Goal: Task Accomplishment & Management: Use online tool/utility

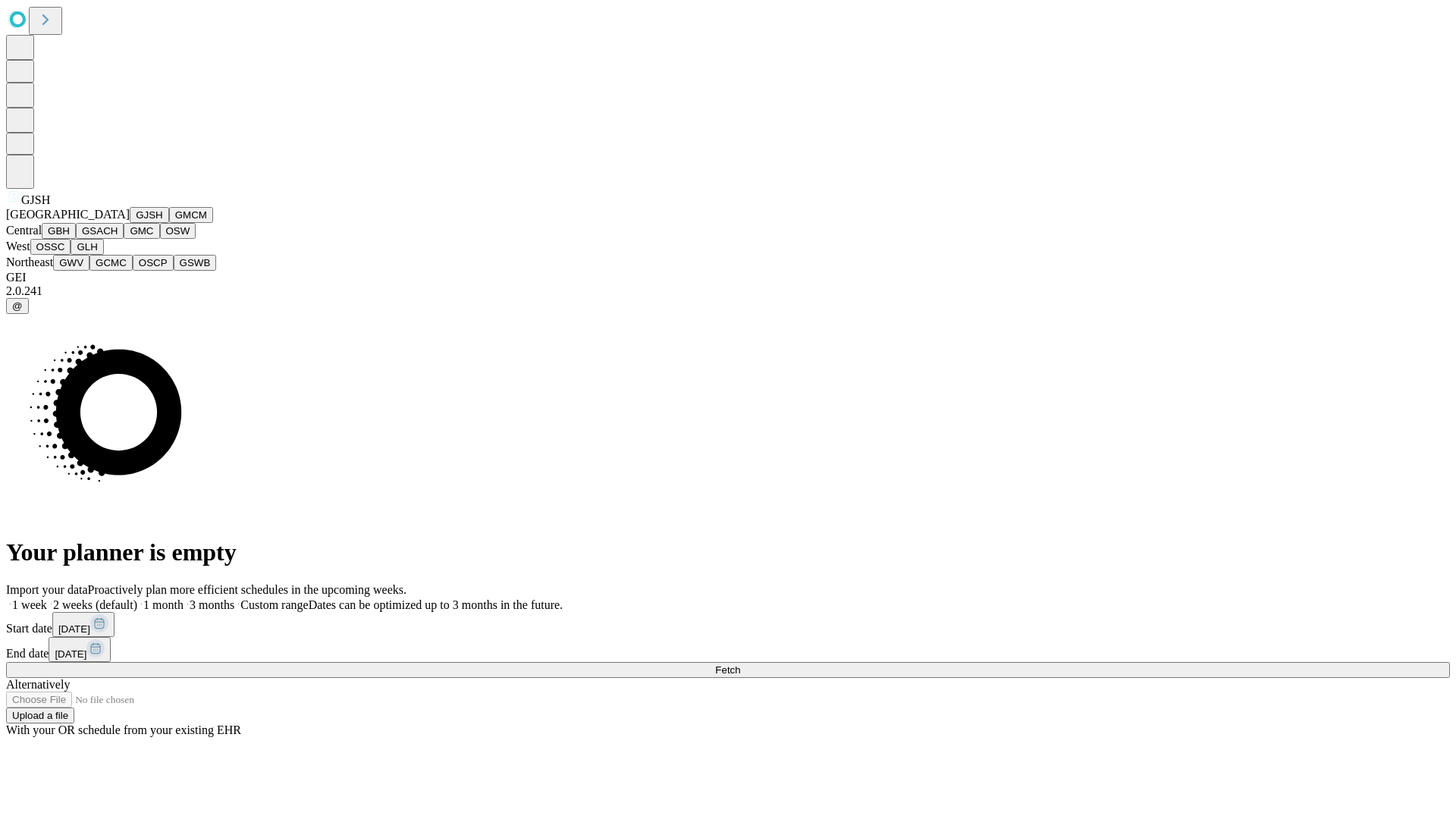
click at [130, 223] on button "GJSH" at bounding box center [150, 215] width 40 height 16
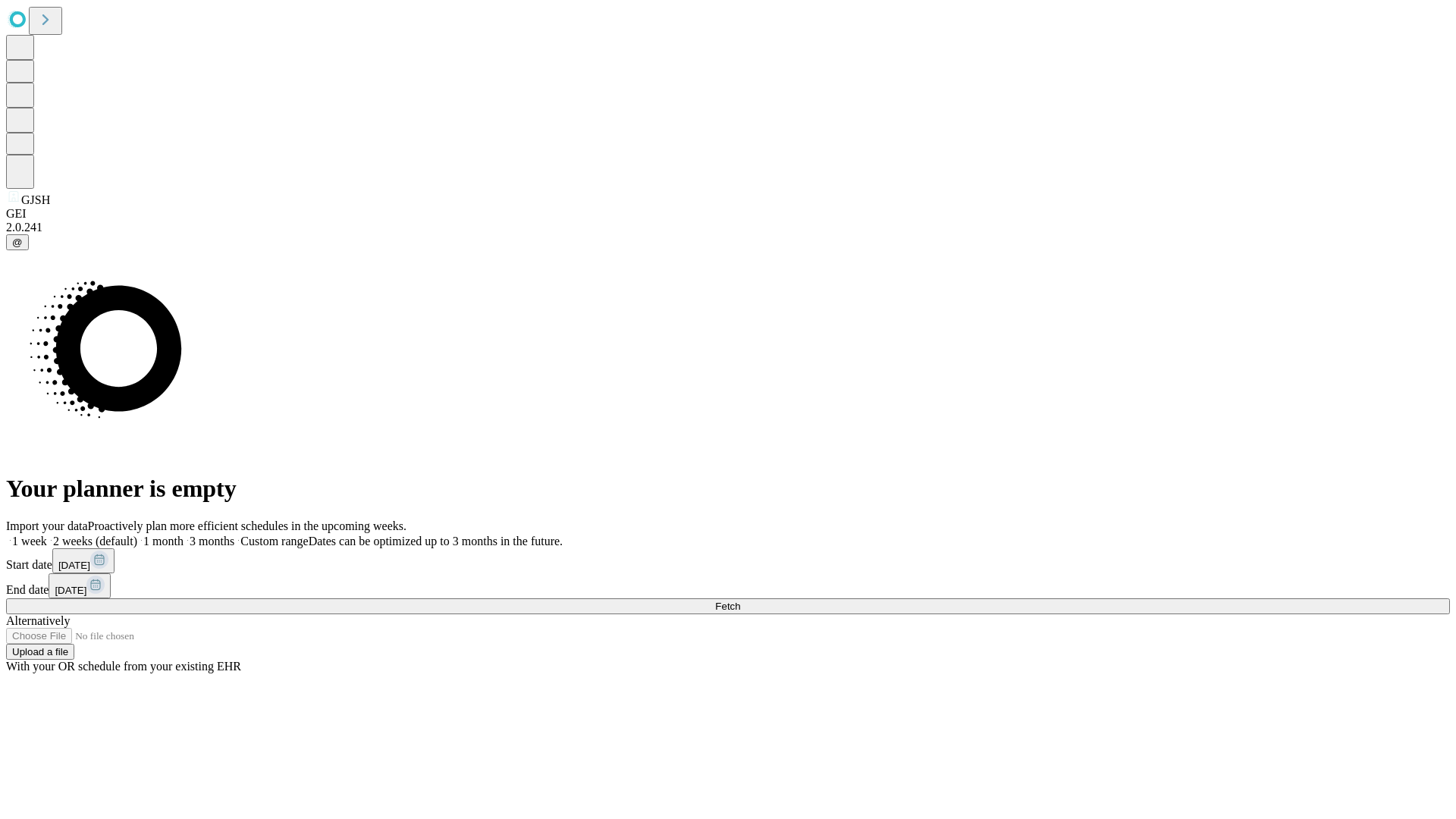
click at [47, 535] on label "1 week" at bounding box center [26, 541] width 41 height 13
click at [740, 601] on span "Fetch" at bounding box center [728, 606] width 25 height 11
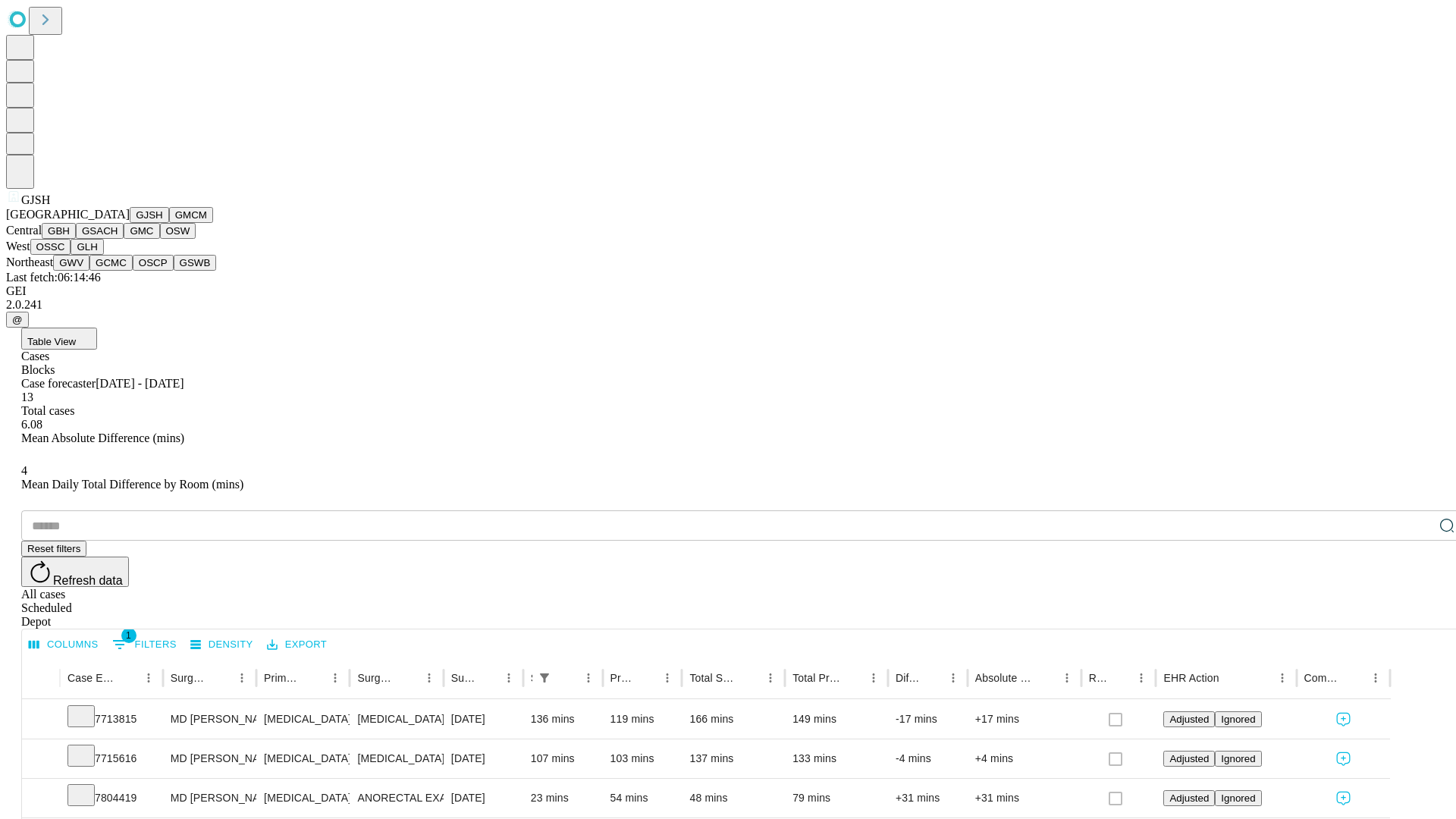
click at [169, 223] on button "GMCM" at bounding box center [191, 215] width 44 height 16
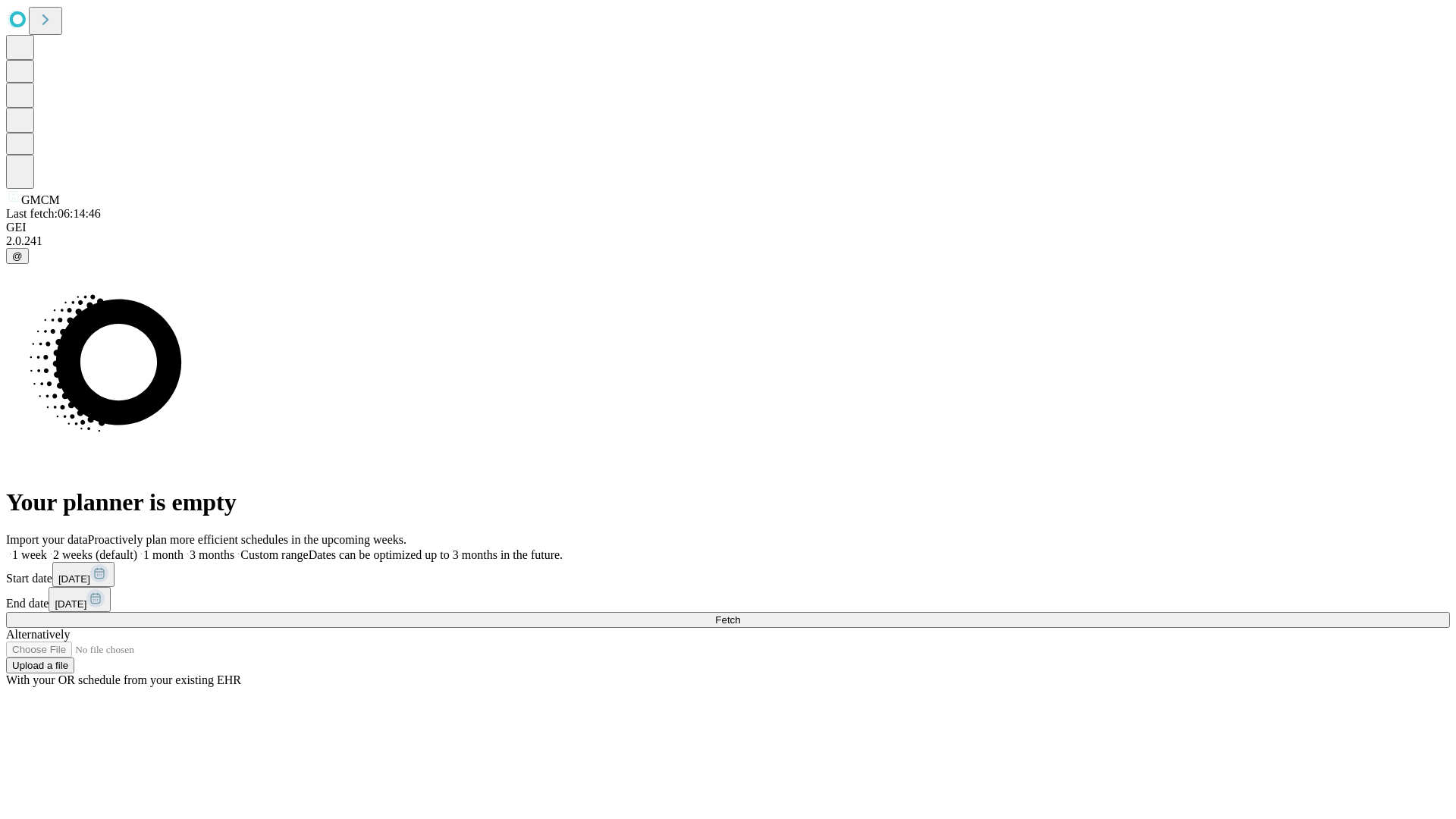
click at [47, 549] on label "1 week" at bounding box center [26, 555] width 41 height 13
click at [740, 615] on span "Fetch" at bounding box center [728, 620] width 25 height 11
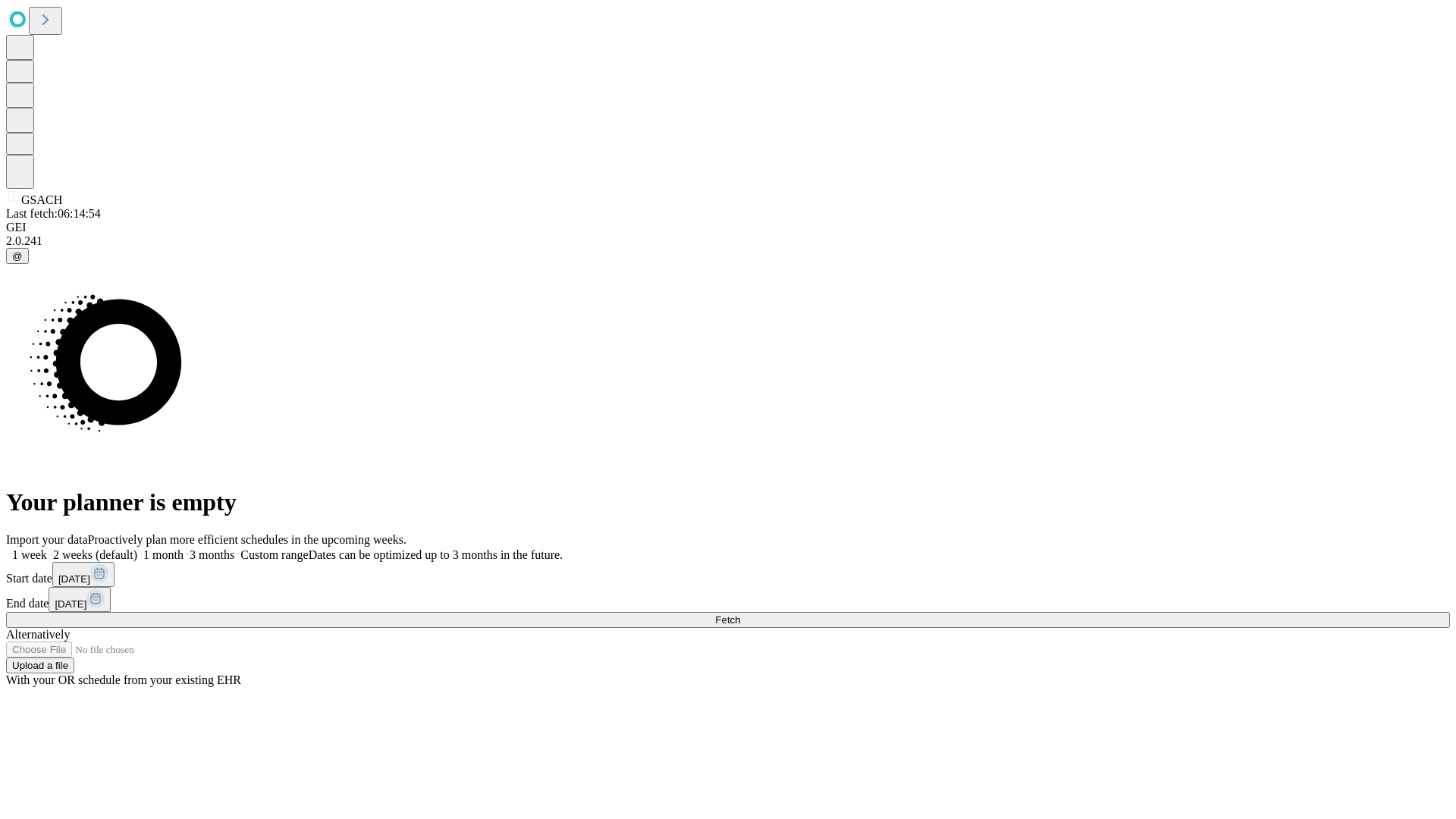
click at [47, 549] on label "1 week" at bounding box center [26, 555] width 41 height 13
click at [740, 615] on span "Fetch" at bounding box center [728, 620] width 25 height 11
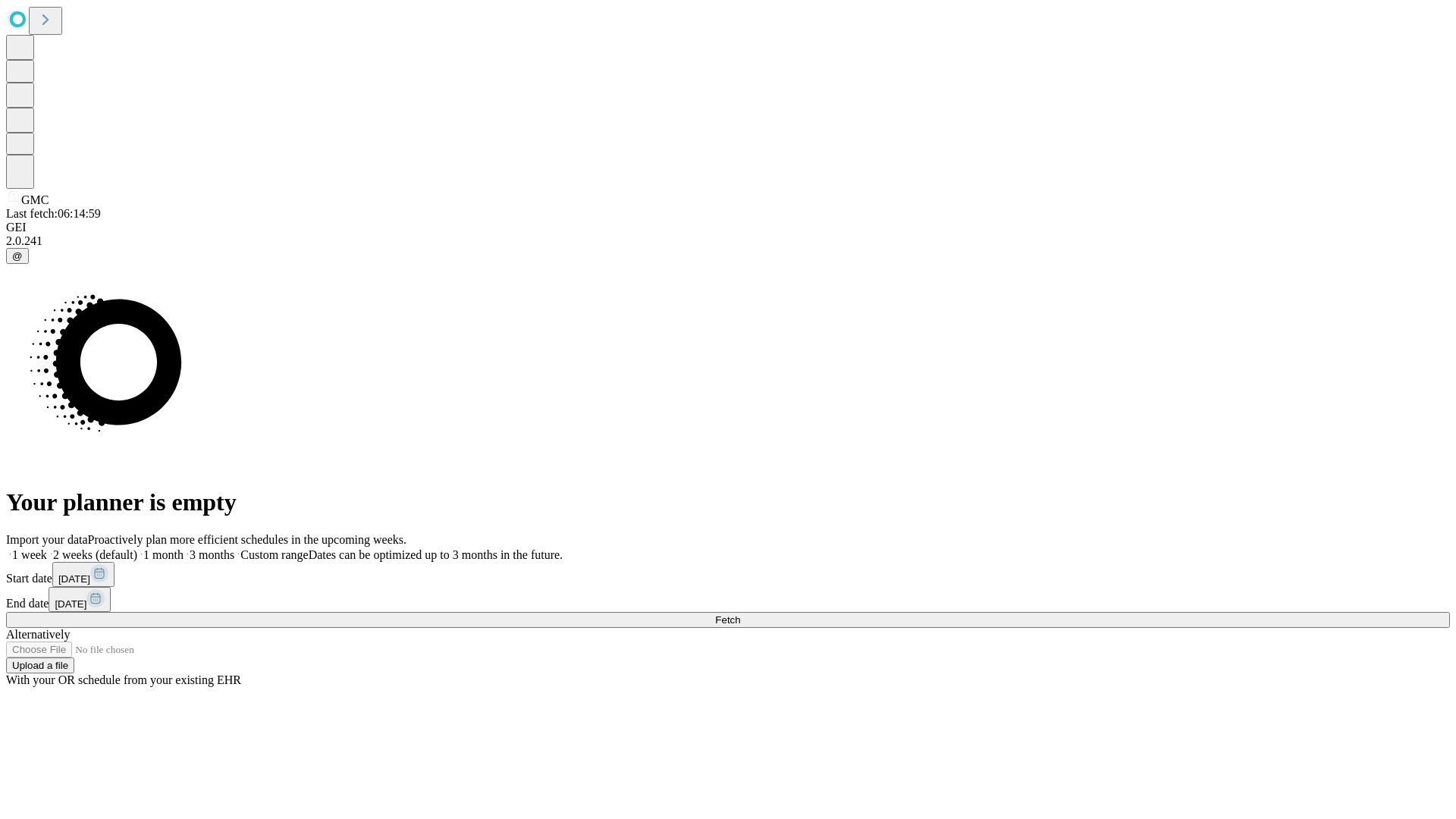
click at [47, 549] on label "1 week" at bounding box center [26, 555] width 41 height 13
click at [740, 615] on span "Fetch" at bounding box center [728, 620] width 25 height 11
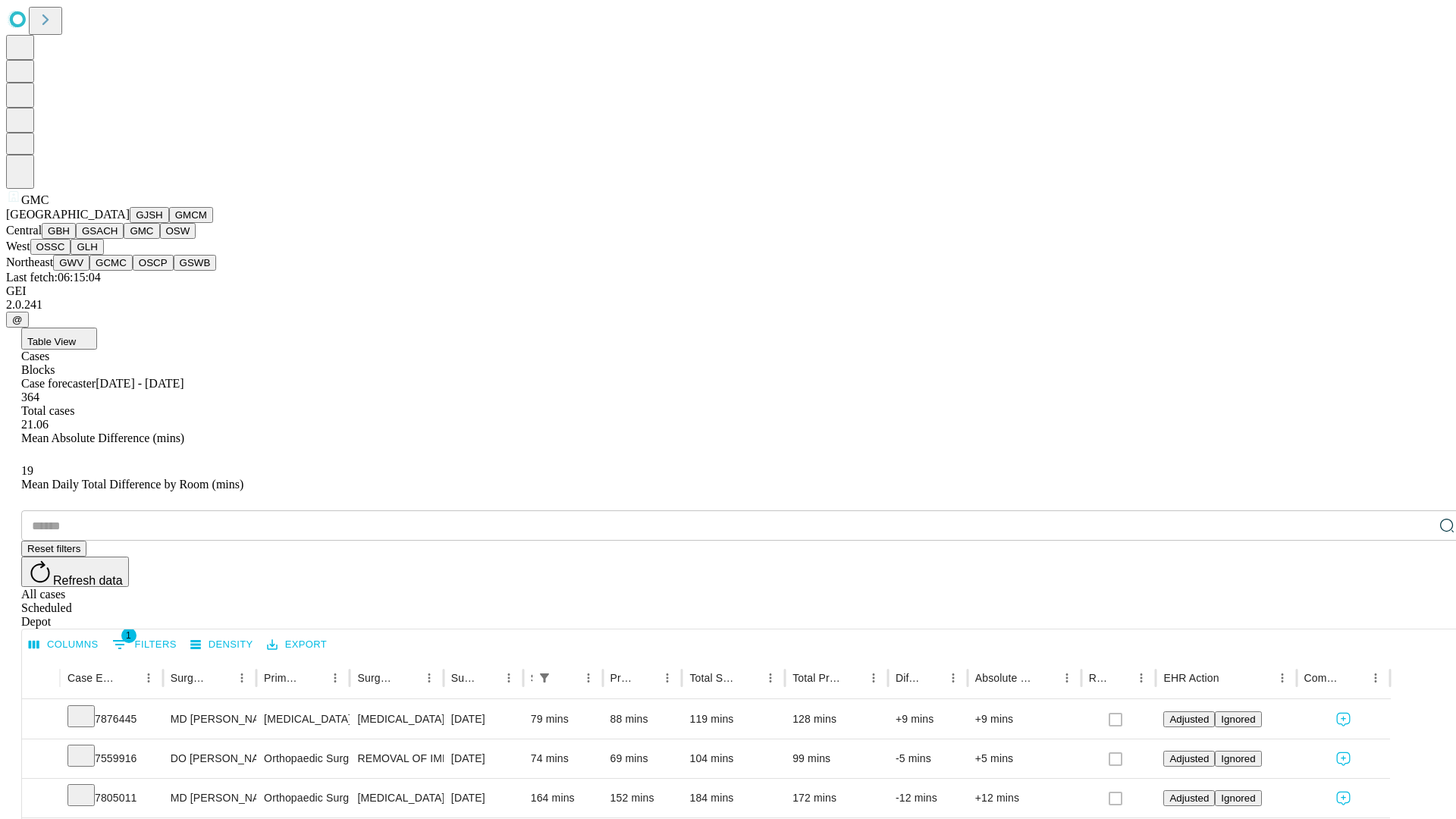
click at [160, 239] on button "OSW" at bounding box center [178, 231] width 37 height 16
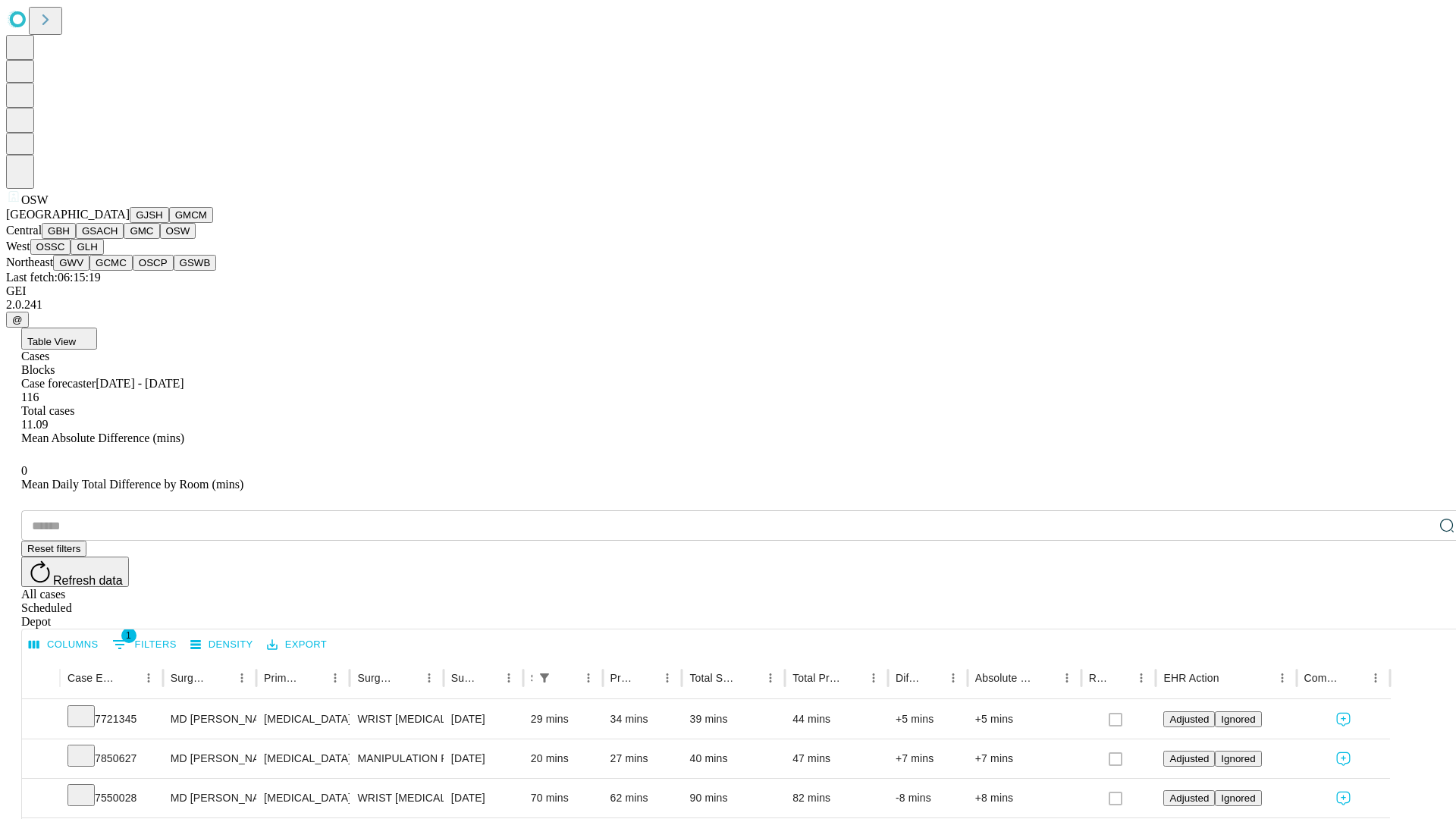
click at [72, 255] on button "OSSC" at bounding box center [51, 247] width 41 height 16
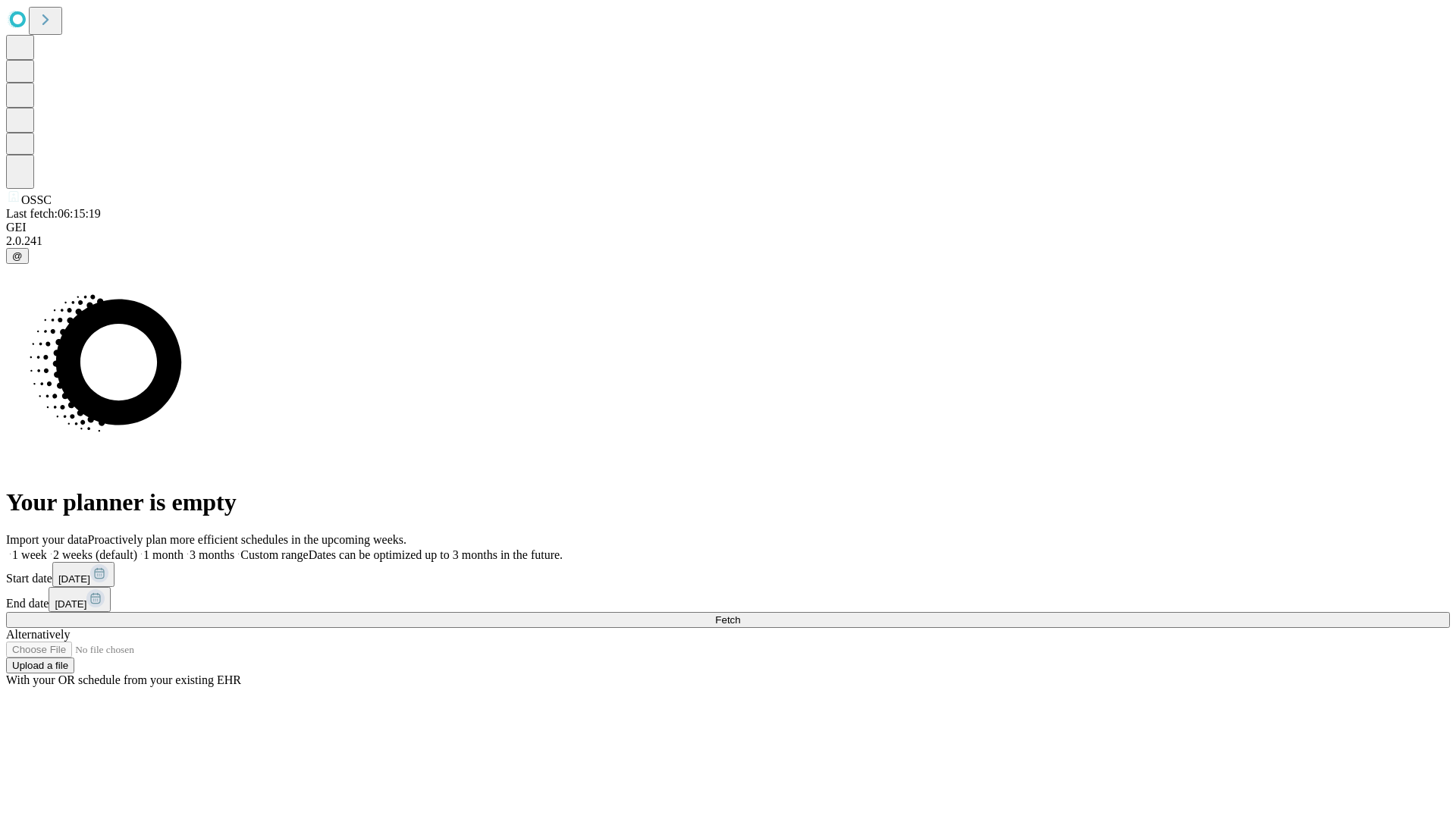
click at [47, 549] on label "1 week" at bounding box center [26, 555] width 41 height 13
click at [740, 615] on span "Fetch" at bounding box center [728, 620] width 25 height 11
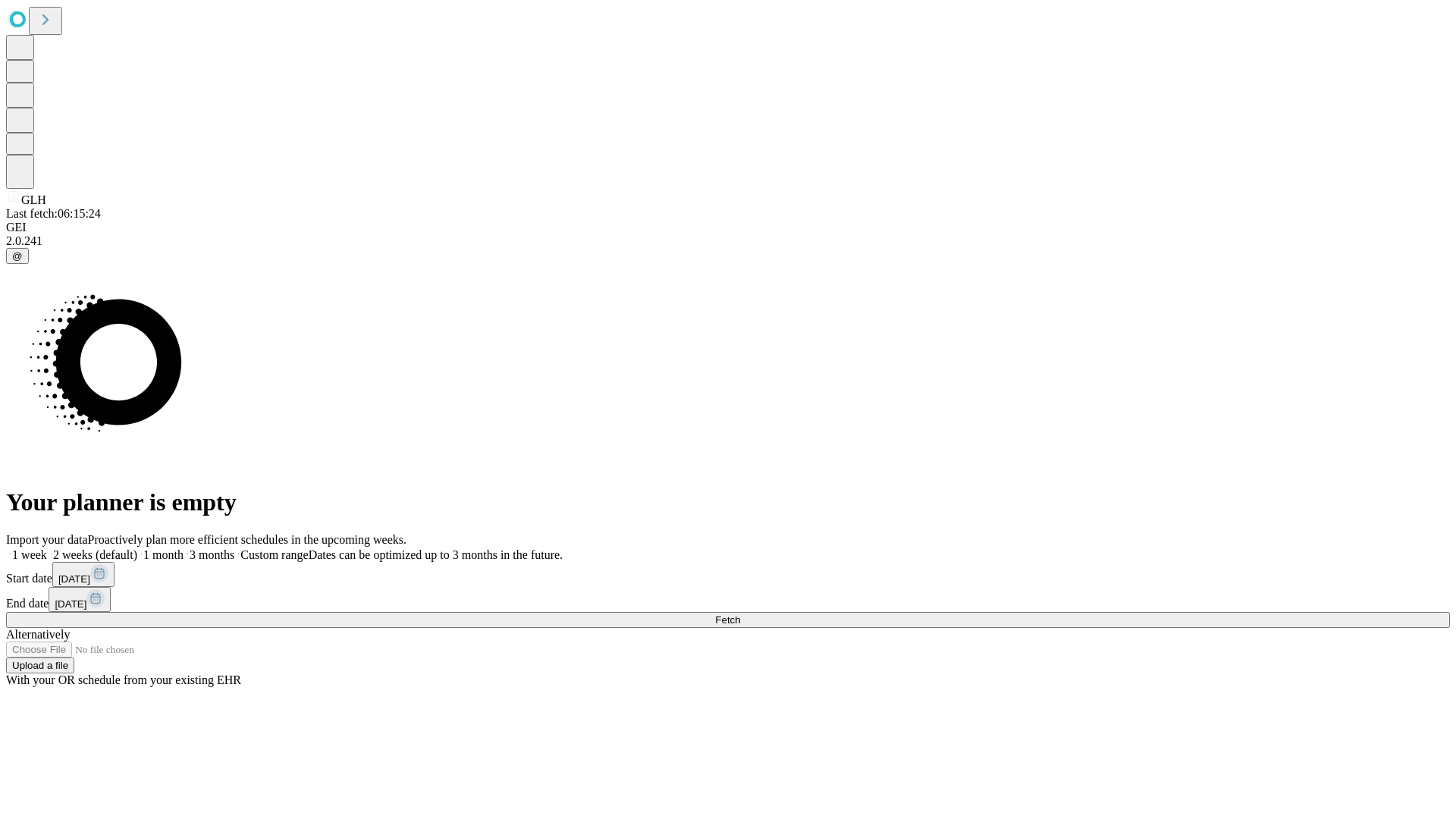
click at [47, 549] on label "1 week" at bounding box center [26, 555] width 41 height 13
click at [740, 615] on span "Fetch" at bounding box center [728, 620] width 25 height 11
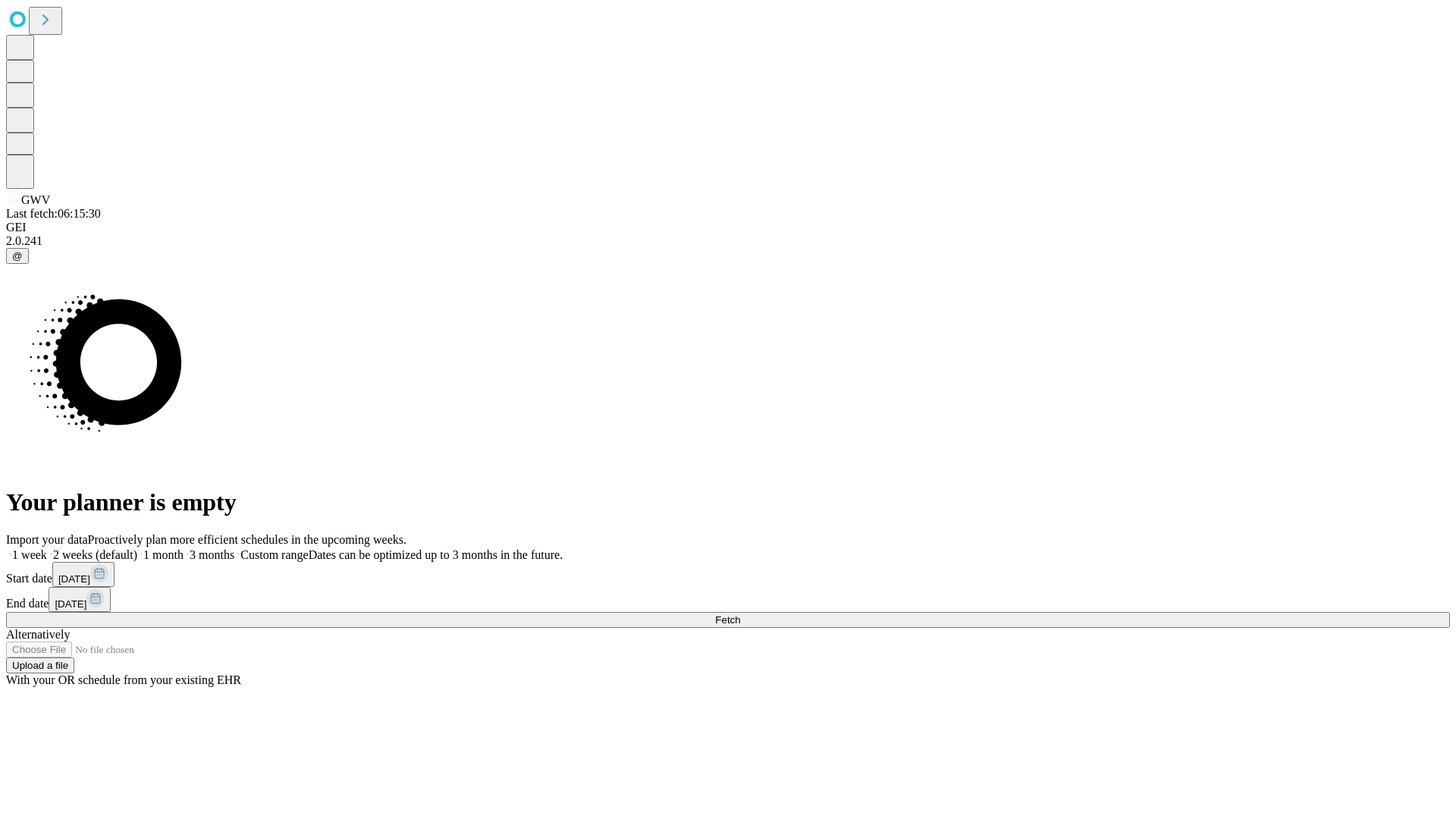
click at [740, 615] on span "Fetch" at bounding box center [728, 620] width 25 height 11
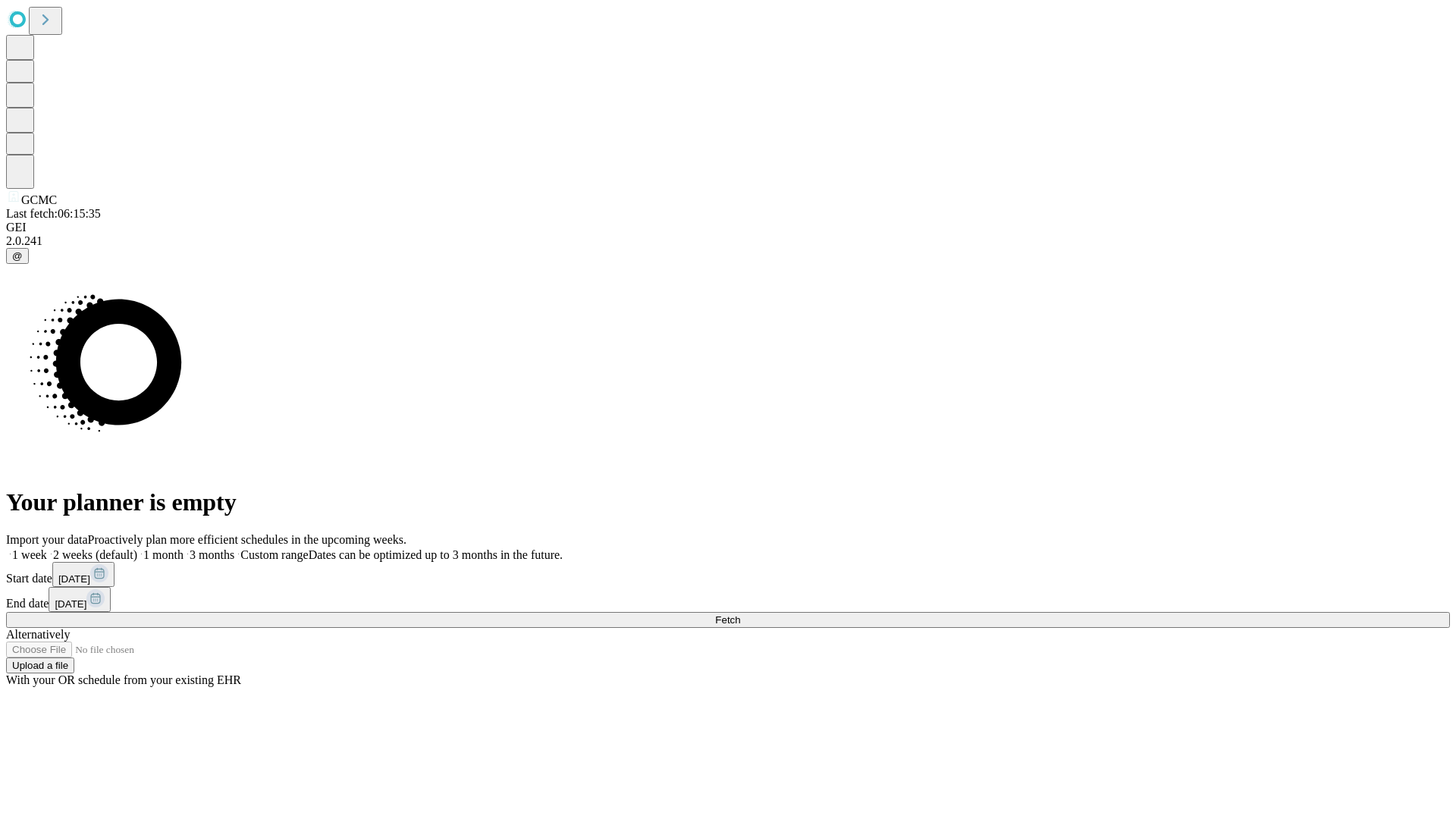
click at [47, 549] on label "1 week" at bounding box center [26, 555] width 41 height 13
click at [740, 615] on span "Fetch" at bounding box center [728, 620] width 25 height 11
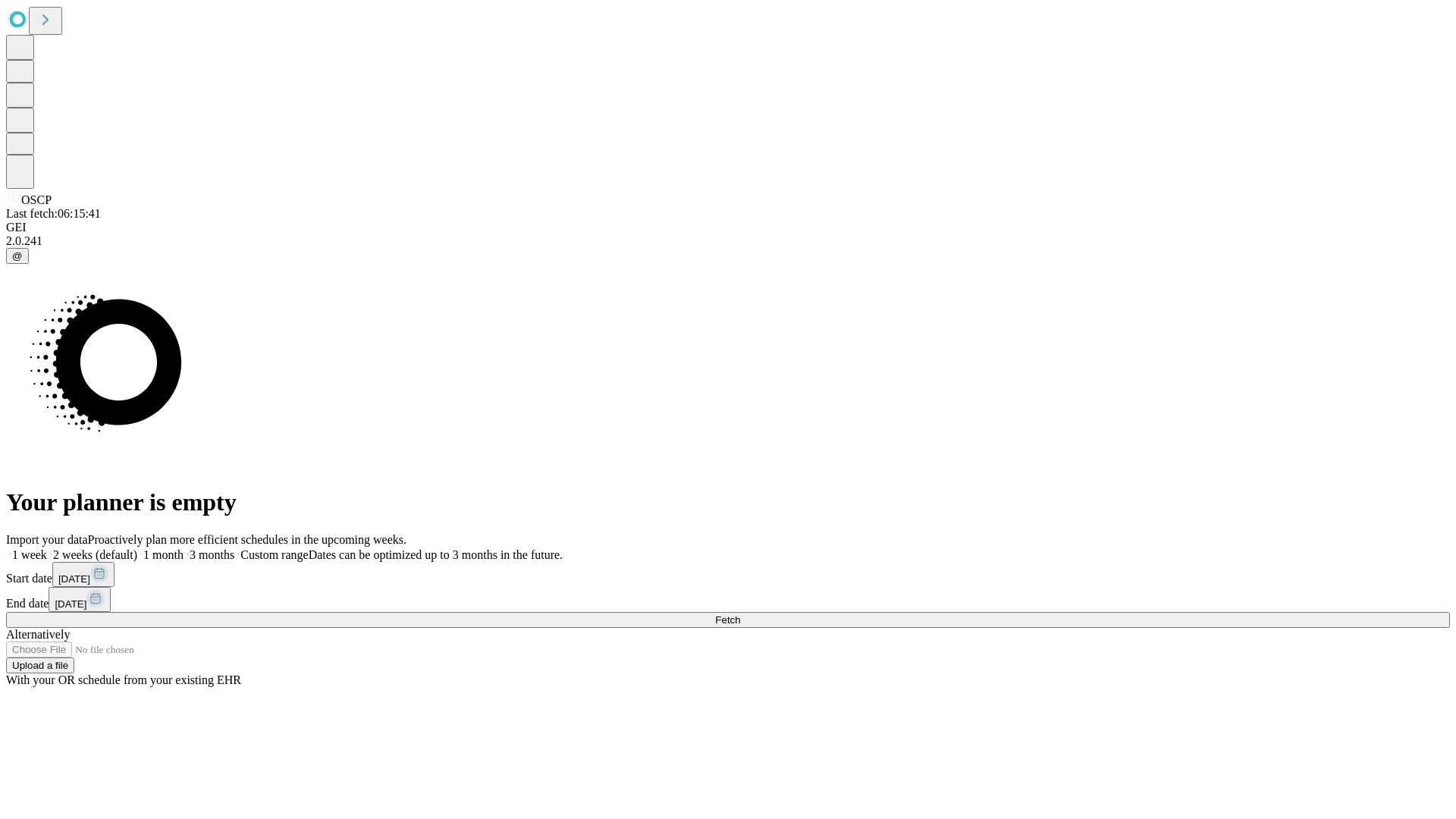
click at [47, 549] on label "1 week" at bounding box center [26, 555] width 41 height 13
click at [740, 615] on span "Fetch" at bounding box center [728, 620] width 25 height 11
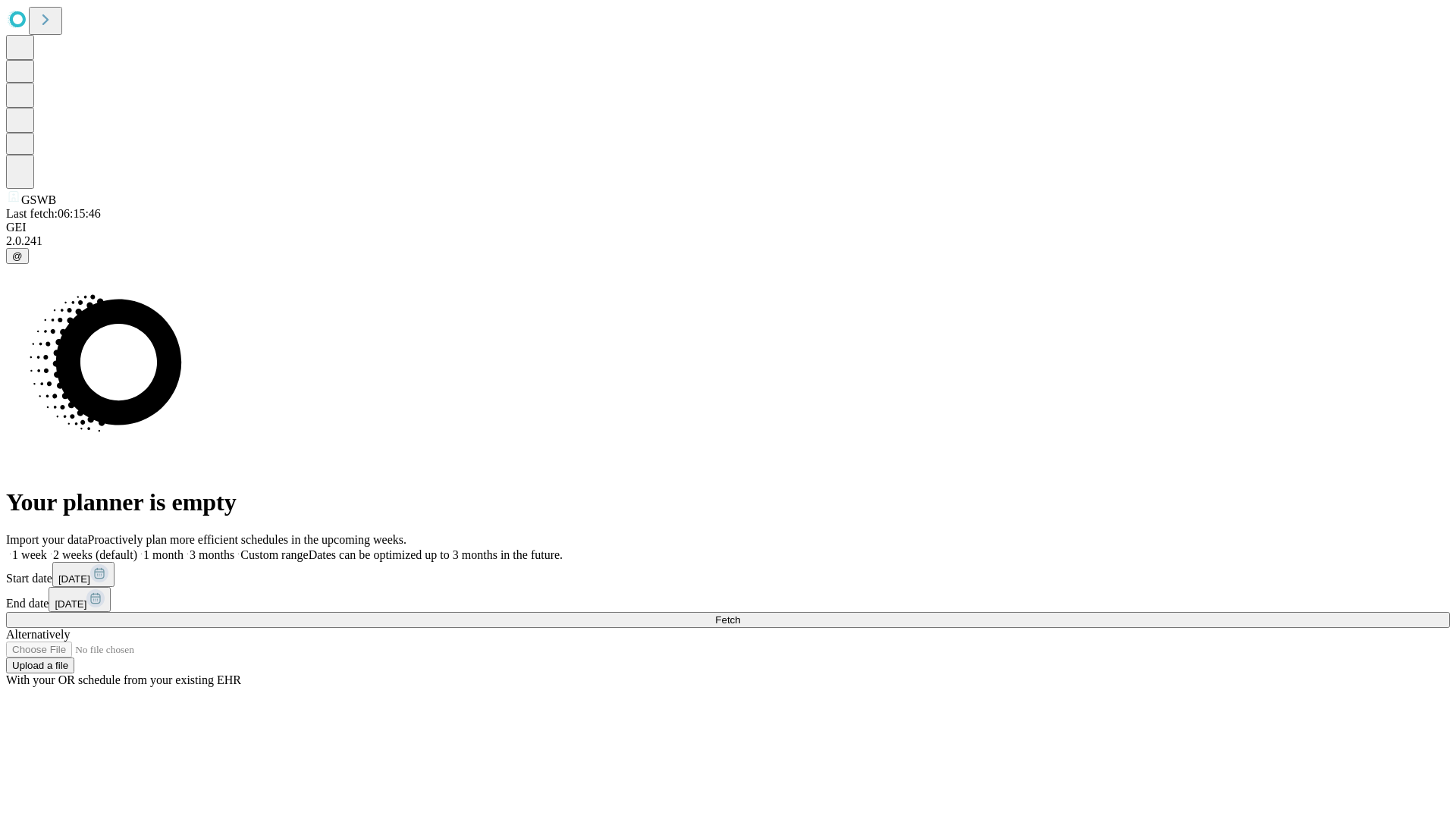
click at [47, 549] on label "1 week" at bounding box center [26, 555] width 41 height 13
click at [740, 615] on span "Fetch" at bounding box center [728, 620] width 25 height 11
